Goal: Information Seeking & Learning: Learn about a topic

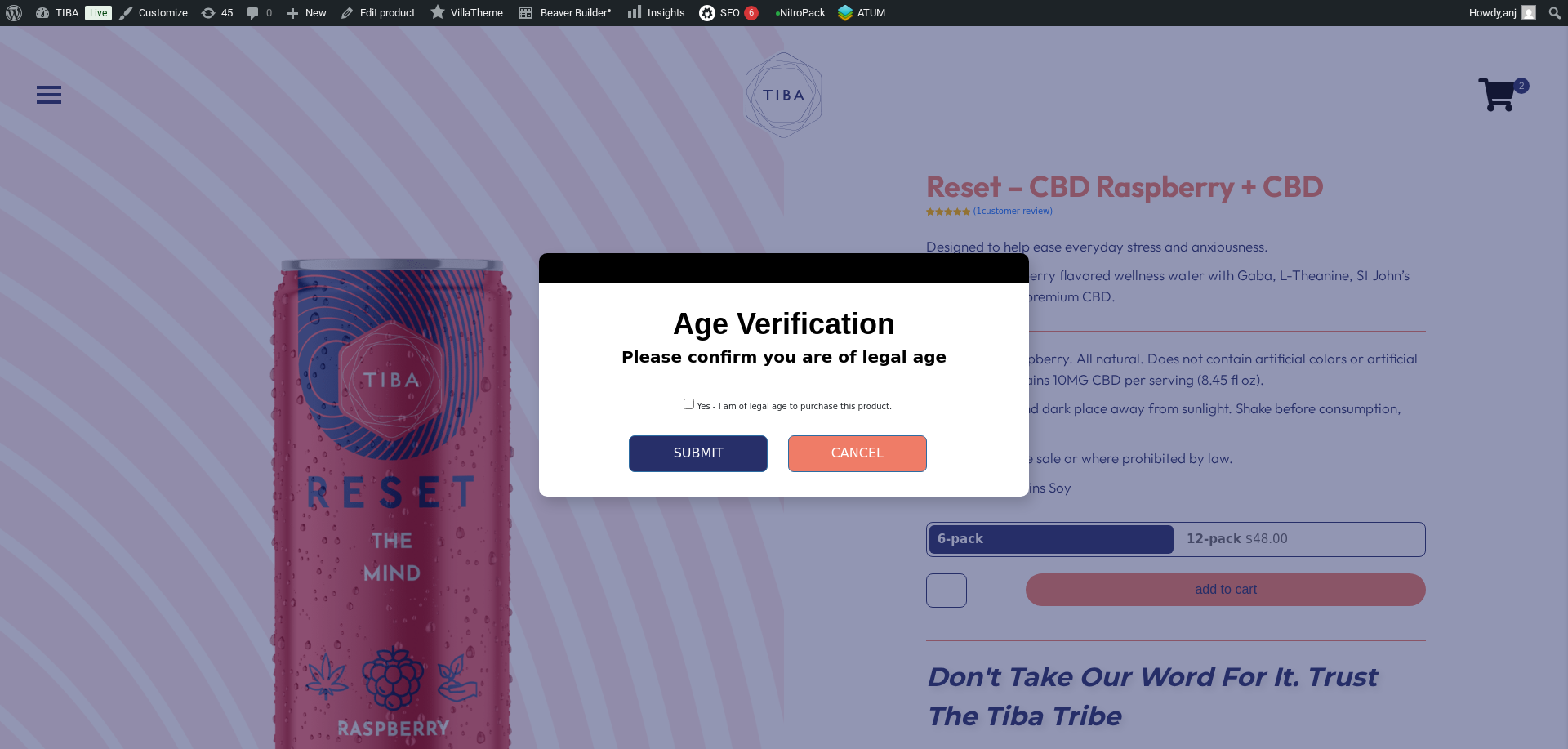
click at [709, 406] on span "Yes - I am of legal age to purchase this product." at bounding box center [795, 406] width 195 height 9
click at [699, 446] on button "Submit" at bounding box center [699, 453] width 139 height 37
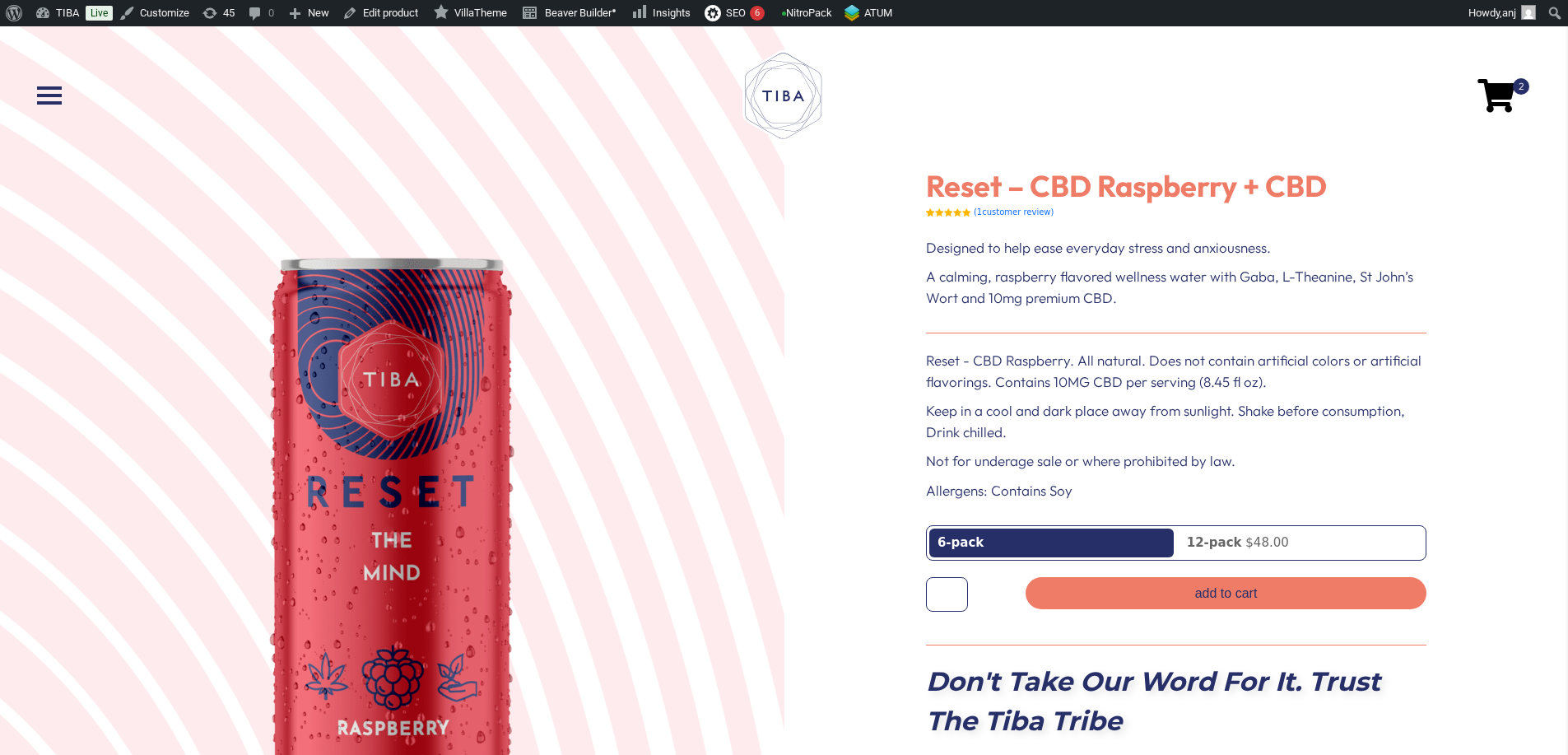
drag, startPoint x: 1181, startPoint y: 291, endPoint x: 1142, endPoint y: 299, distance: 39.8
click at [1142, 299] on p "A calming, raspberry flavored wellness water with Gaba, L-Theanine, St John’s W…" at bounding box center [1176, 287] width 500 height 42
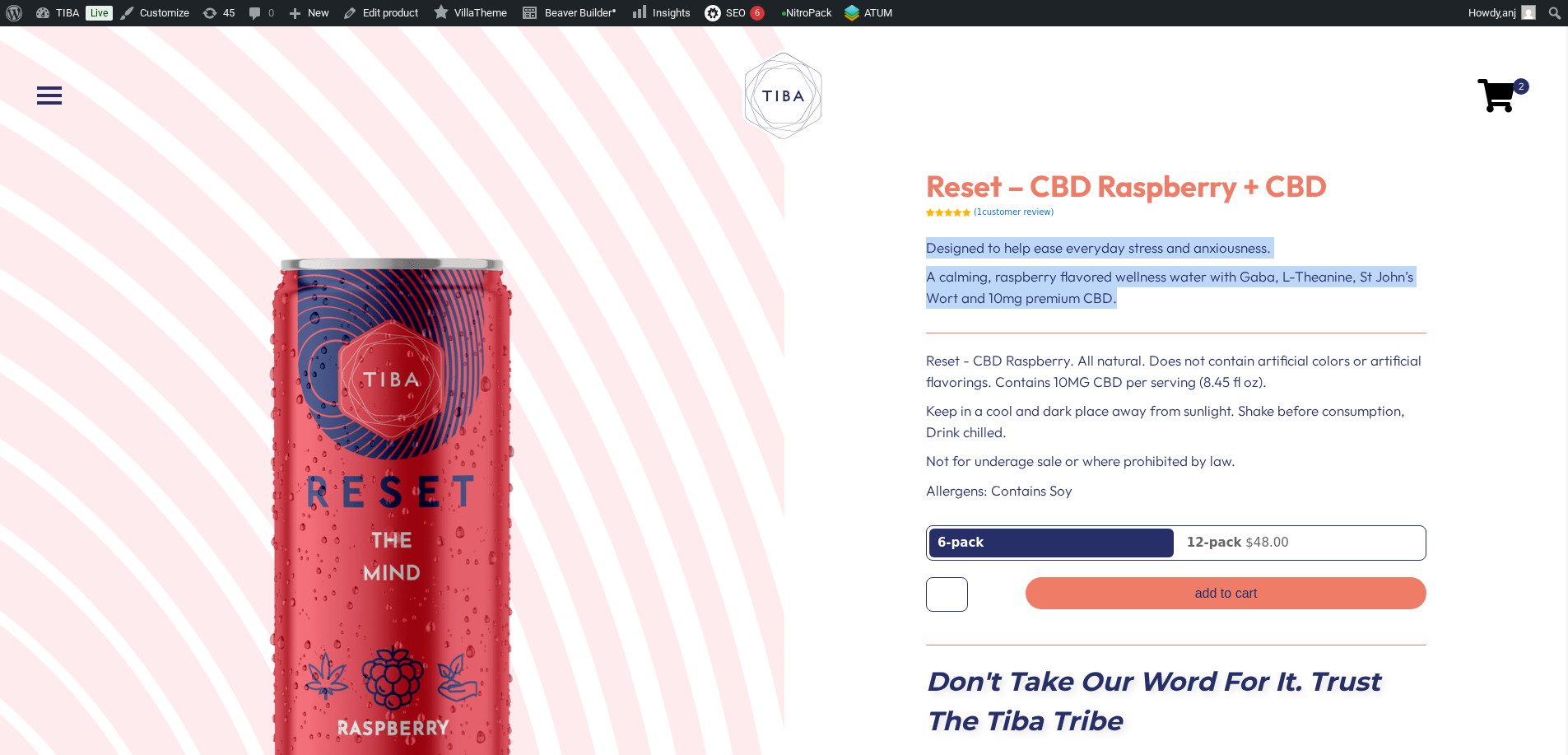
drag, startPoint x: 1143, startPoint y: 306, endPoint x: 918, endPoint y: 250, distance: 231.9
click at [918, 250] on div "Designed to help ease everyday stress and anxiousness. A calming, raspberry fla…" at bounding box center [1176, 277] width 533 height 80
copy div "Designed to help ease everyday stress and anxiousness. A calming, raspberry fla…"
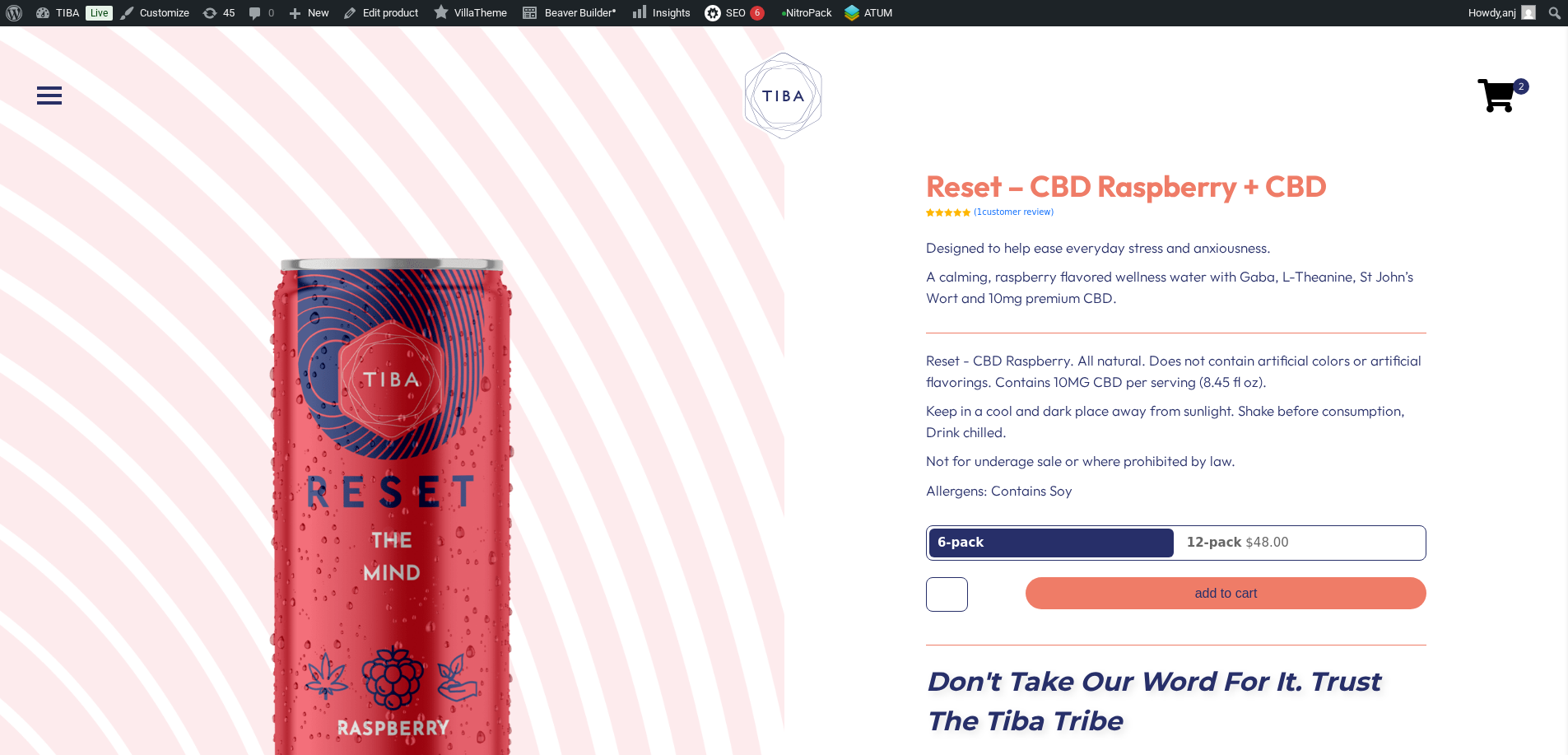
click at [1106, 319] on div at bounding box center [1176, 332] width 533 height 34
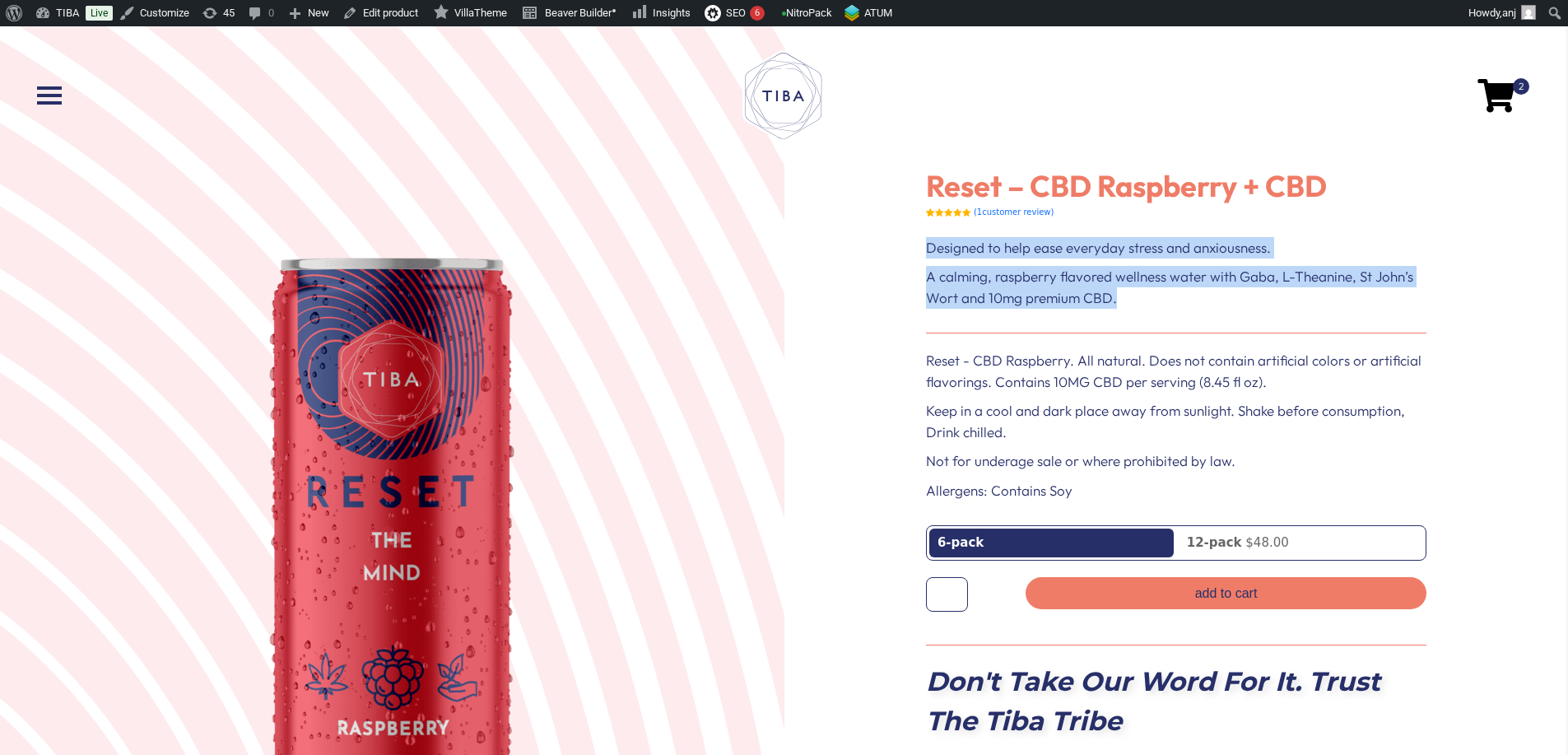
drag, startPoint x: 1037, startPoint y: 291, endPoint x: 903, endPoint y: 239, distance: 143.7
copy div "Designed to help ease everyday stress and anxiousness. A calming, raspberry fla…"
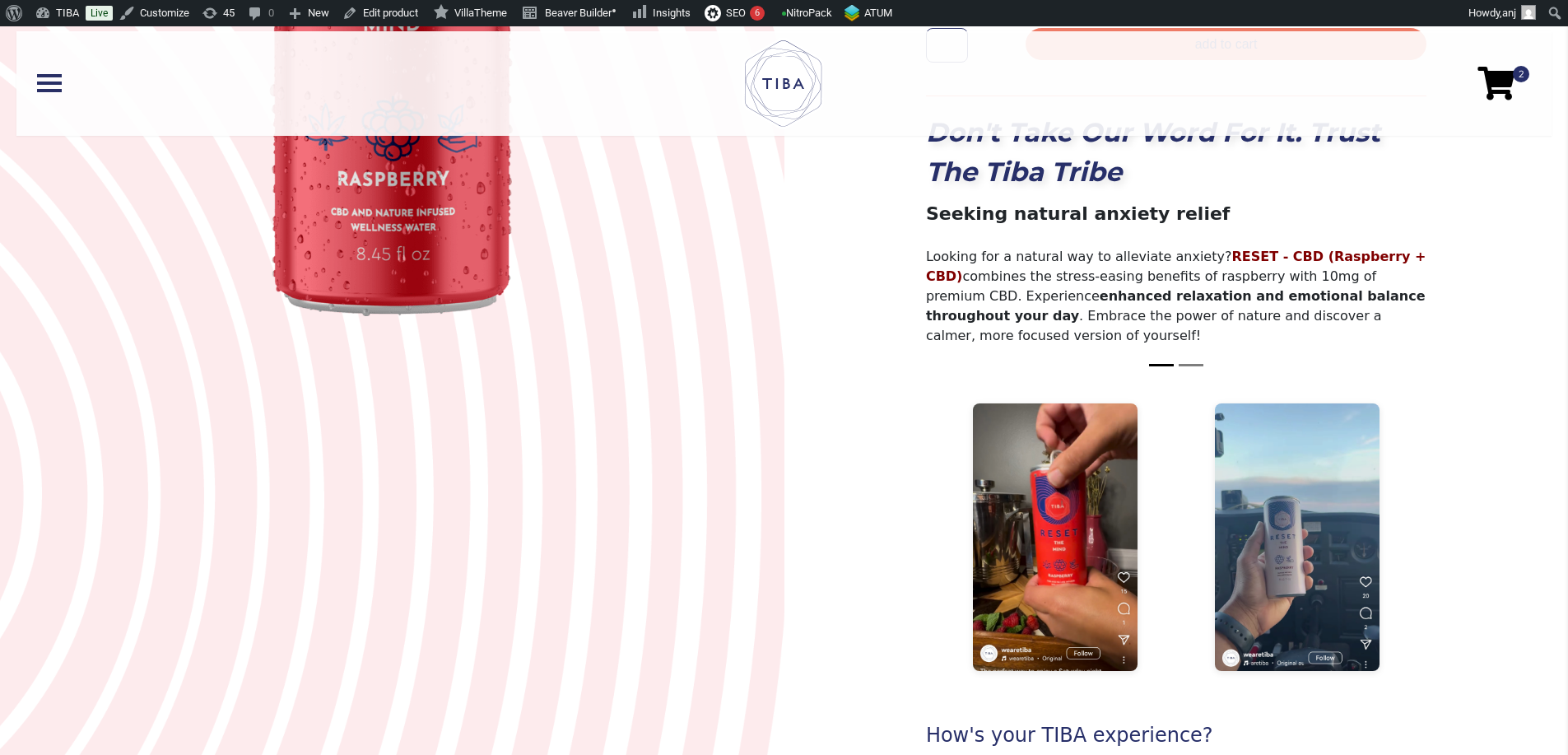
drag, startPoint x: 1096, startPoint y: 279, endPoint x: 1087, endPoint y: 270, distance: 12.7
click at [1096, 278] on p "Seeking natural anxiety relief Looking for a natural way to alleviate anxiety? …" at bounding box center [1176, 273] width 500 height 146
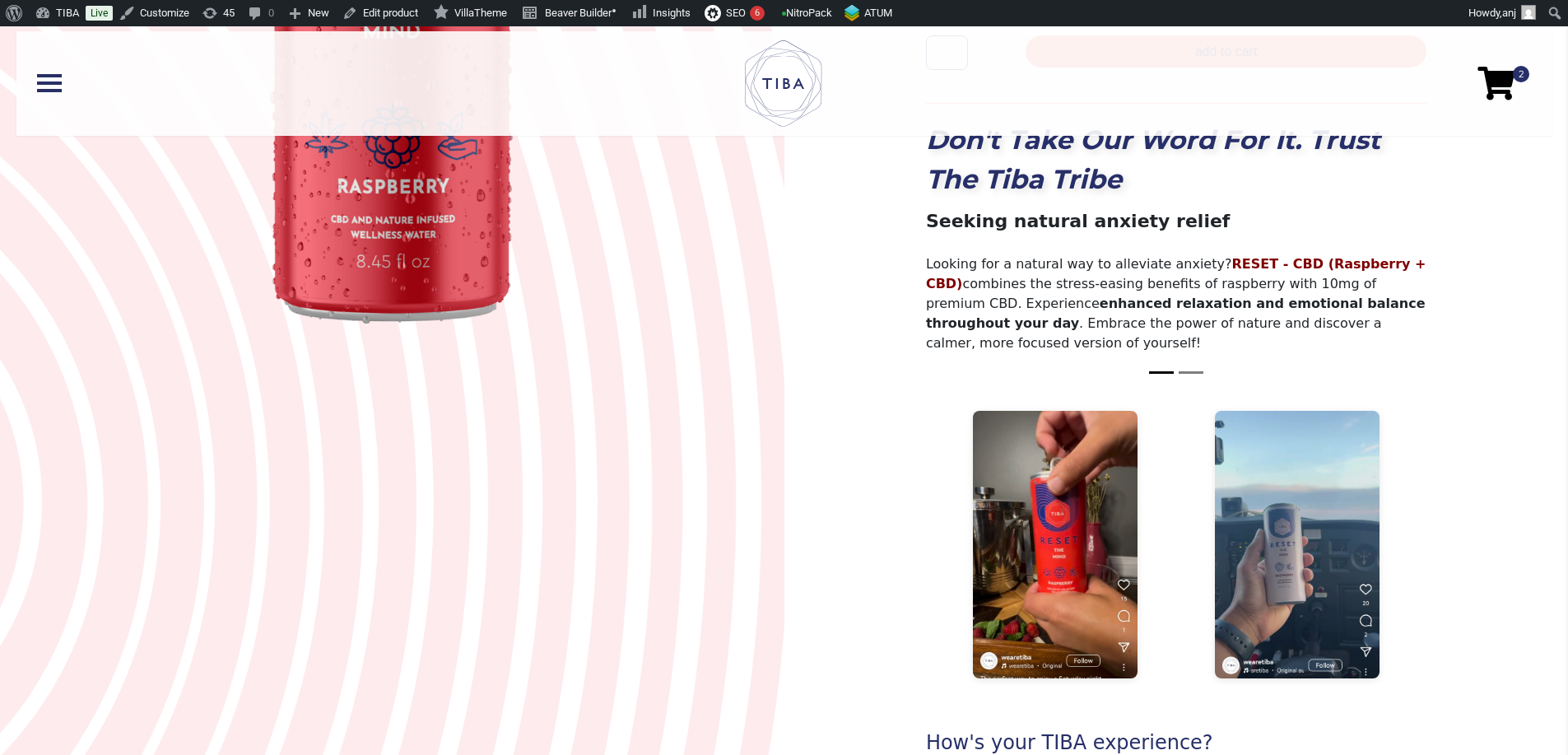
scroll to position [549, 0]
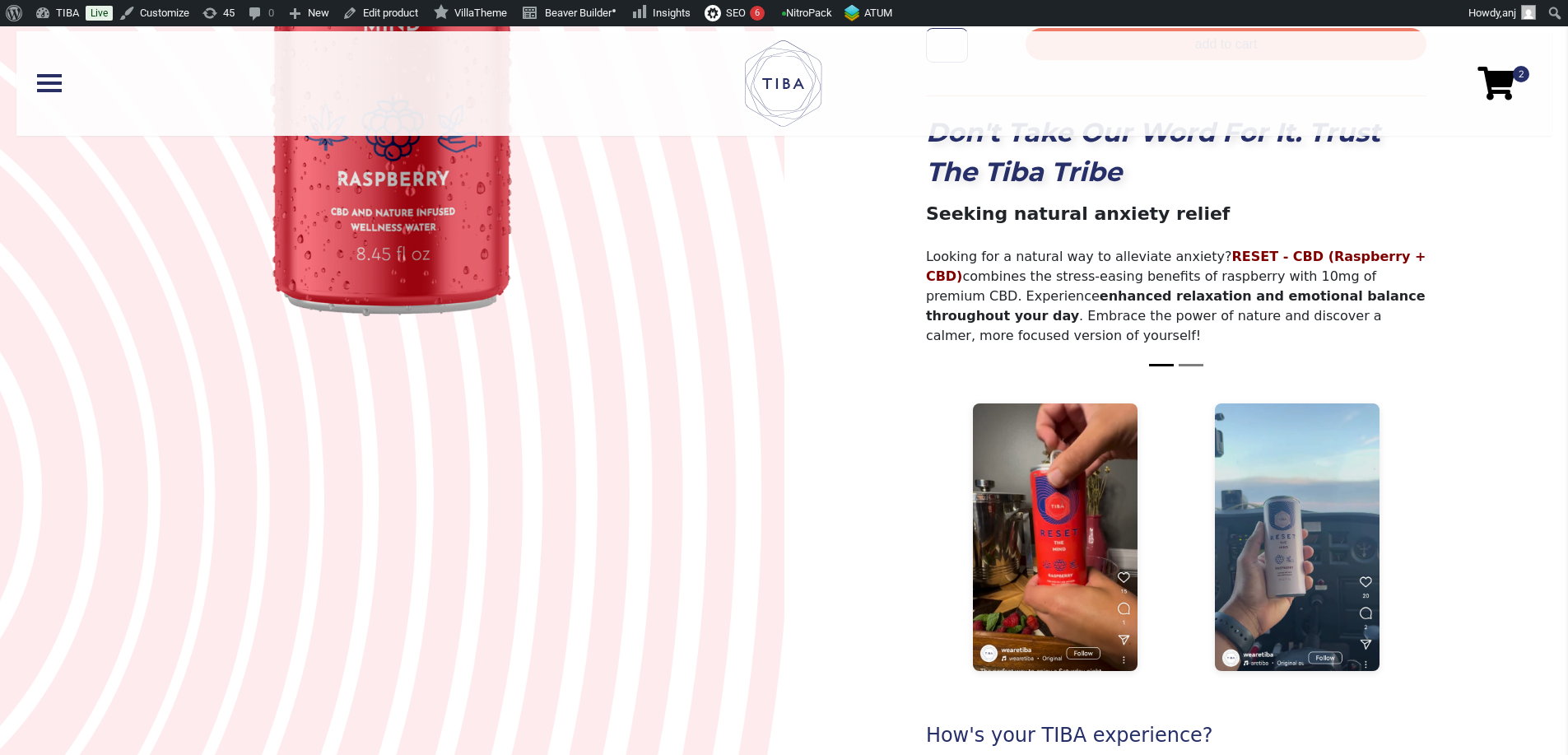
click at [1196, 355] on button "Slide 2" at bounding box center [1191, 364] width 25 height 19
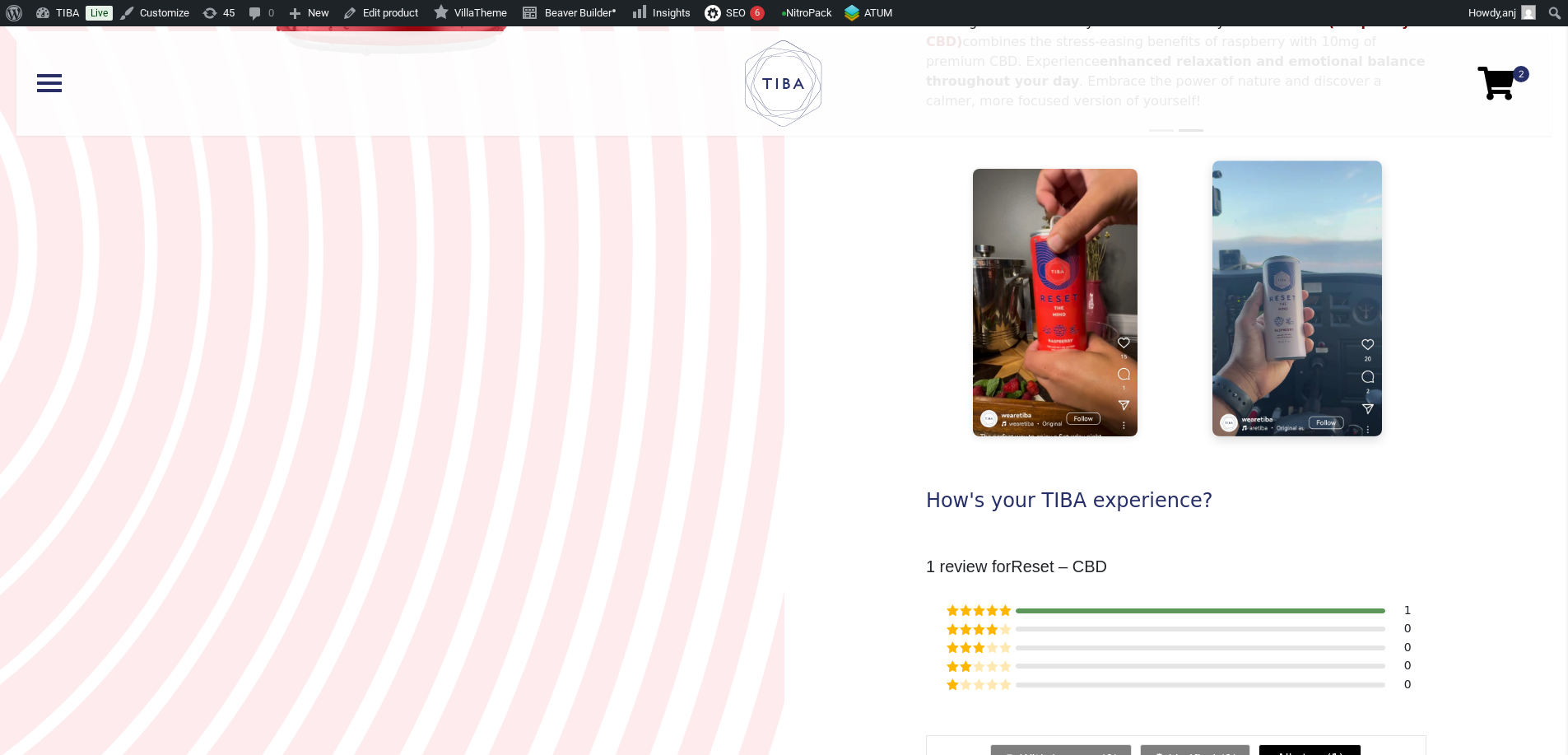
scroll to position [768, 0]
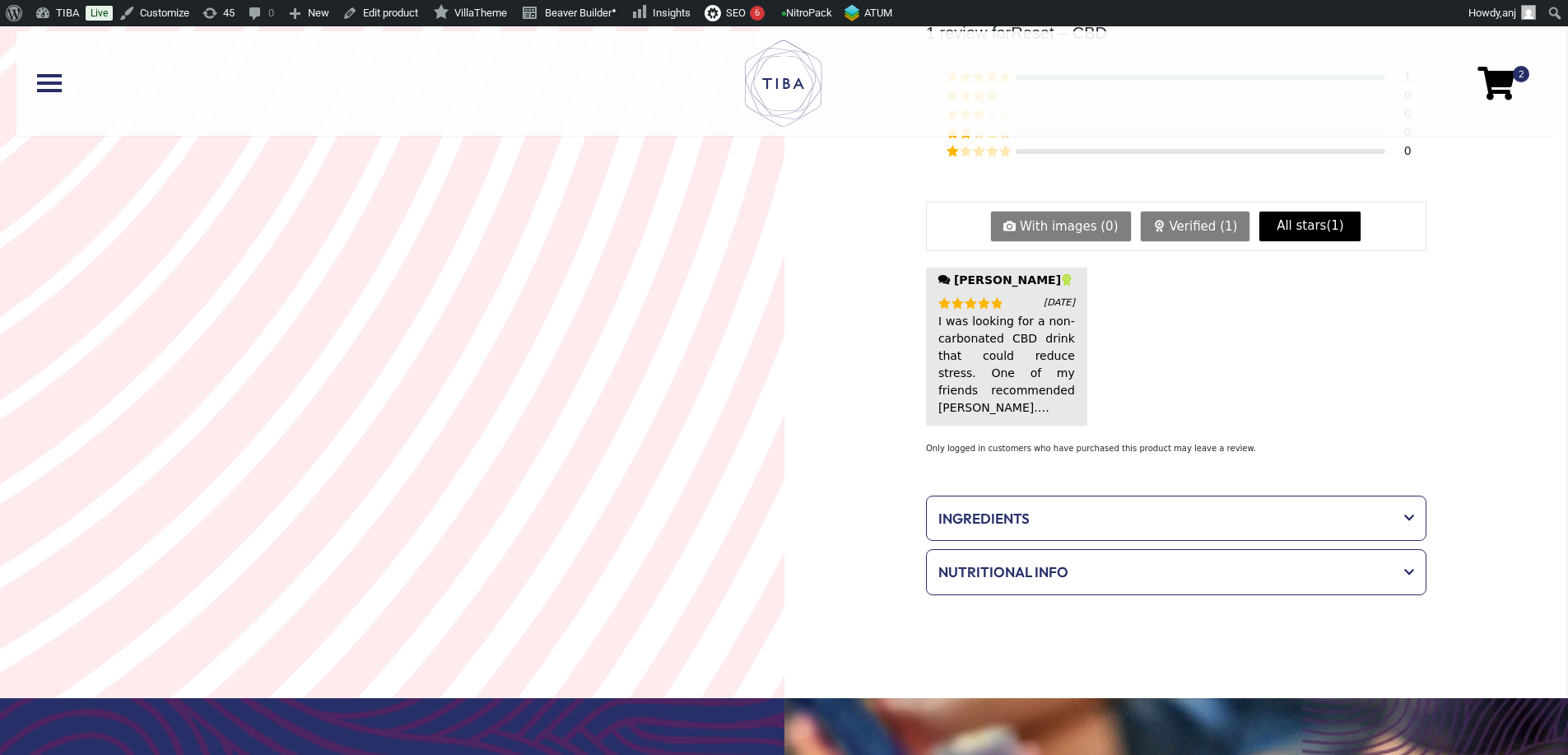
click at [1036, 573] on div "Ingredients WATER, APPLE JUICE CONCENTRATE, ERYTHRITOL, NATURAL FLAVOR, RESET B…" at bounding box center [1176, 549] width 500 height 108
click at [1043, 561] on span "Nutritional Info" at bounding box center [1165, 572] width 453 height 21
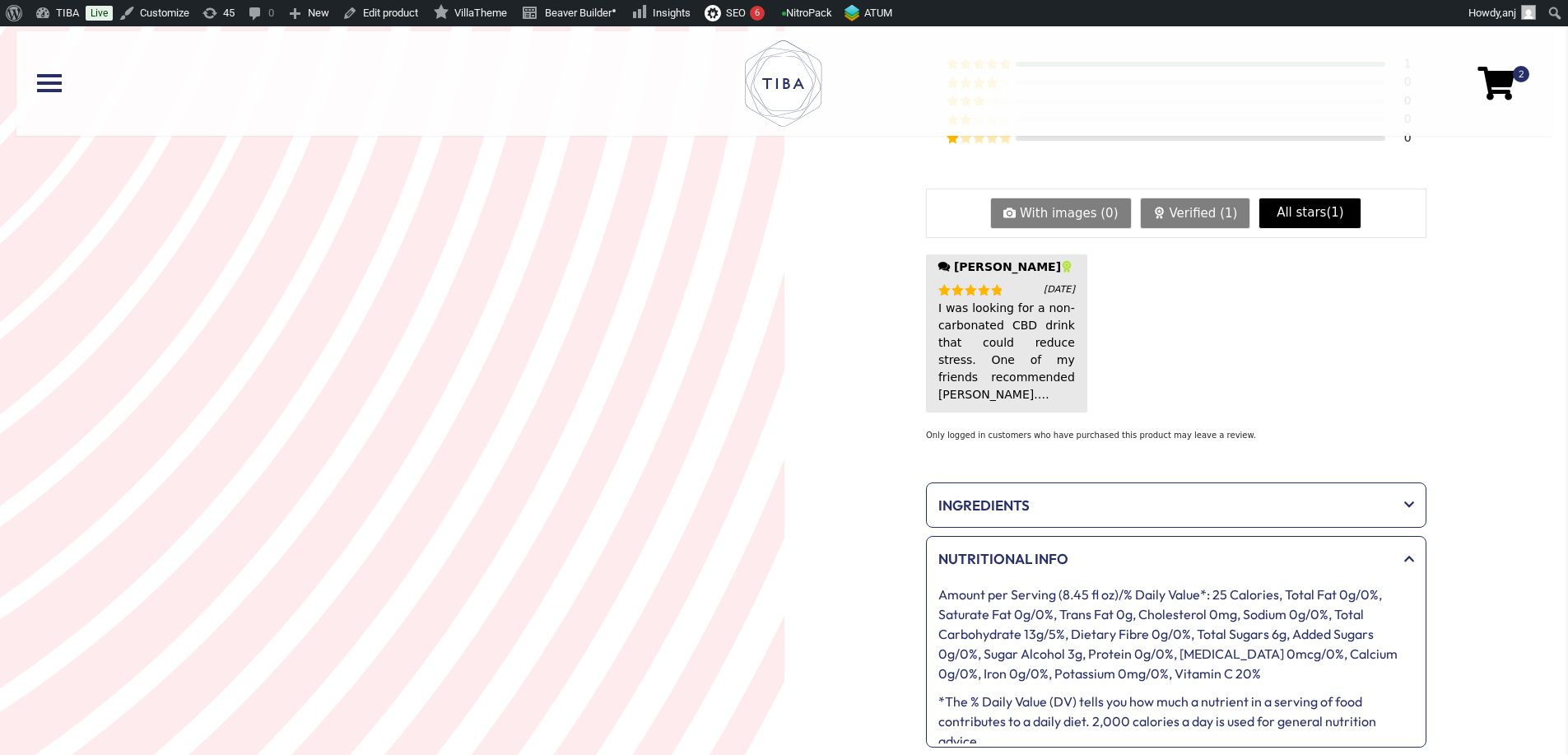
scroll to position [1436, 0]
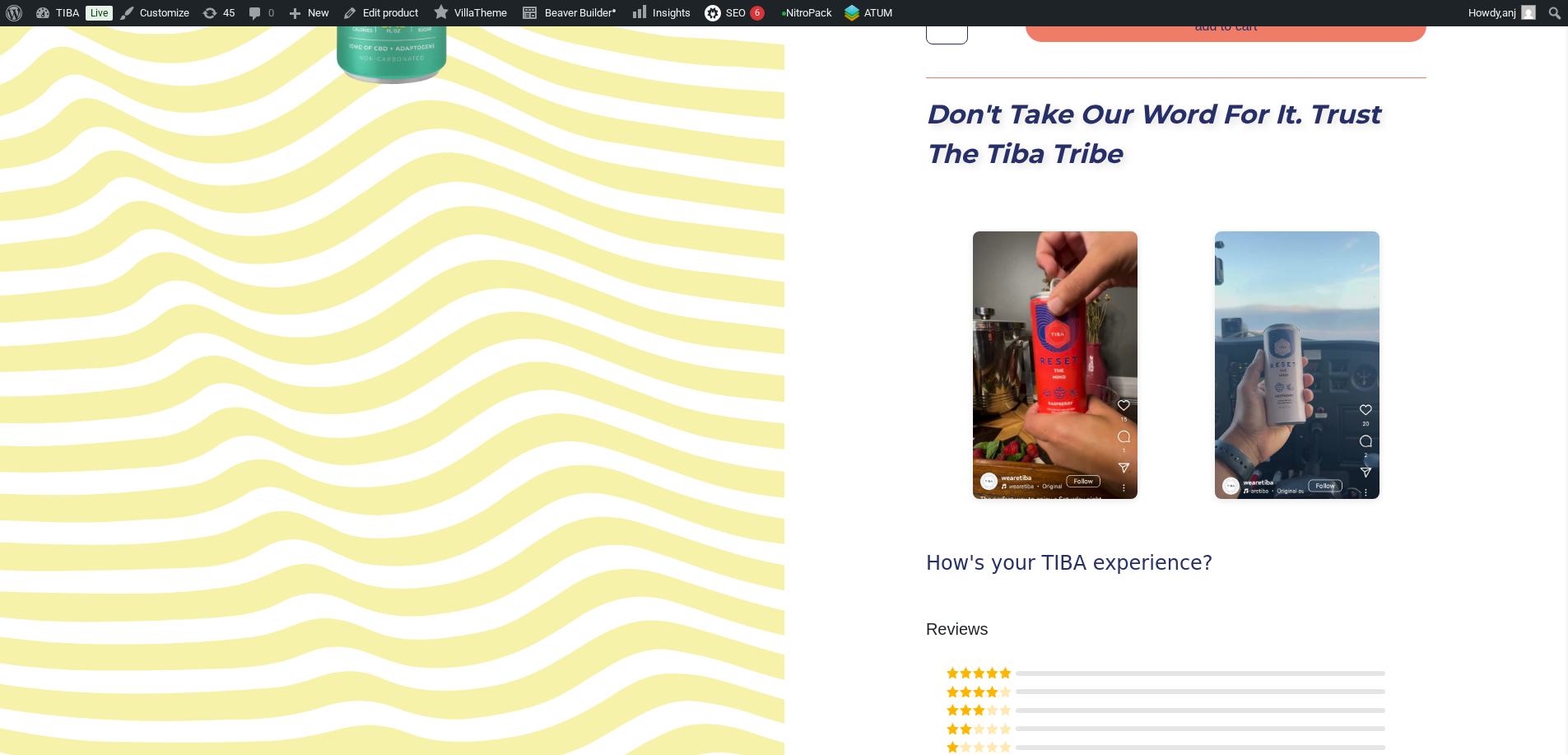
scroll to position [560, 0]
